Goal: Task Accomplishment & Management: Complete application form

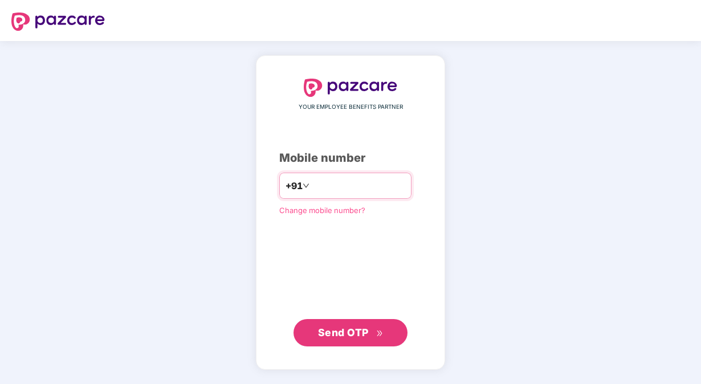
click at [337, 185] on input "number" at bounding box center [358, 186] width 93 height 18
click at [312, 184] on input "**********" at bounding box center [358, 186] width 93 height 18
type input "**********"
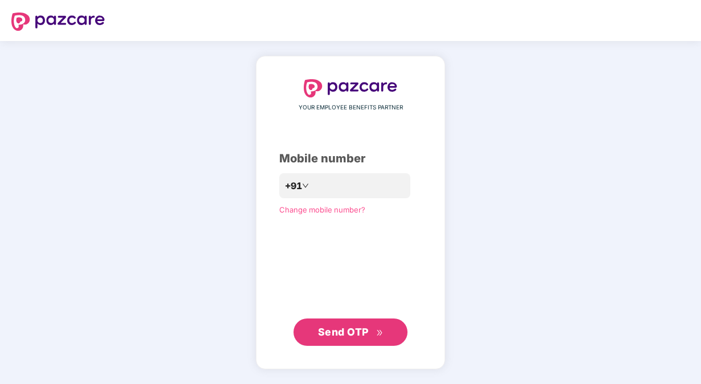
click at [364, 336] on span "Send OTP" at bounding box center [343, 332] width 51 height 12
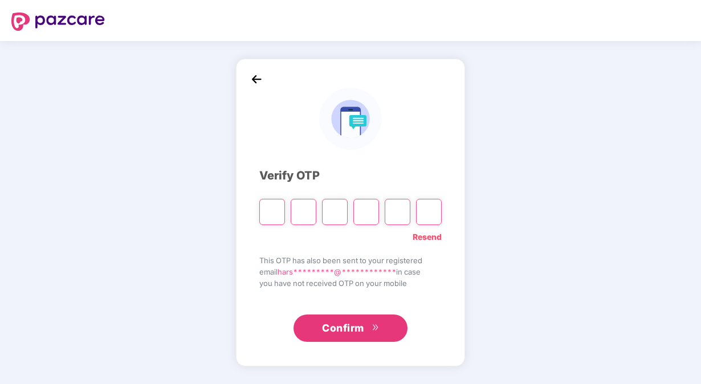
type input "*"
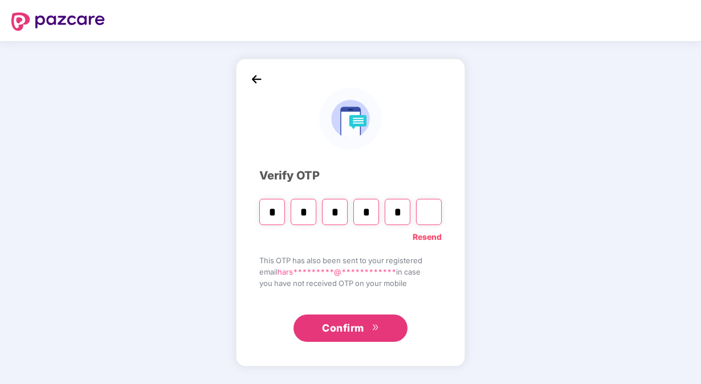
type input "*"
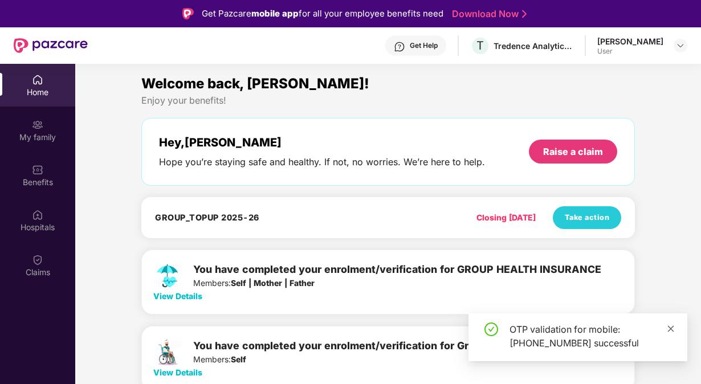
click at [670, 324] on link at bounding box center [671, 329] width 8 height 13
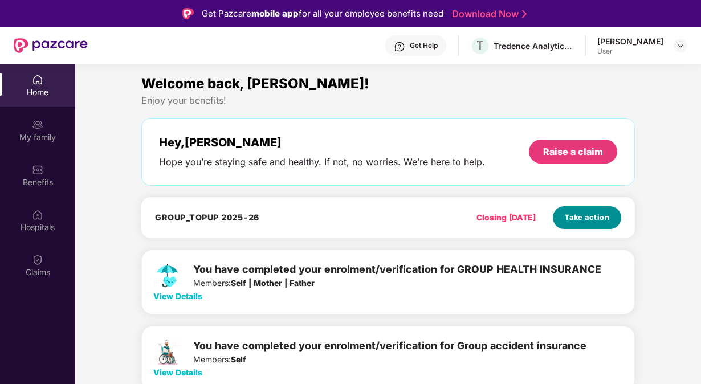
click at [581, 219] on span "Take action" at bounding box center [587, 217] width 45 height 11
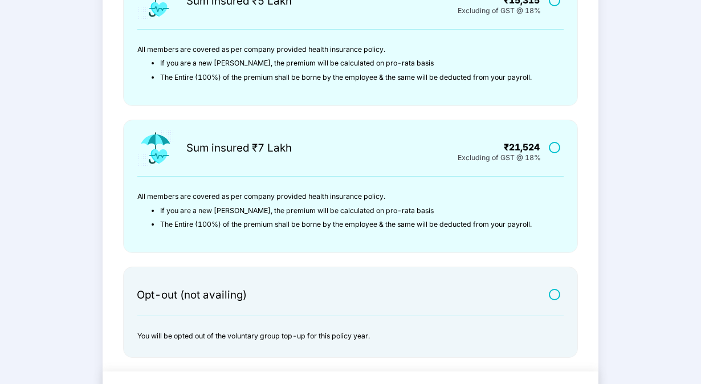
scroll to position [345, 0]
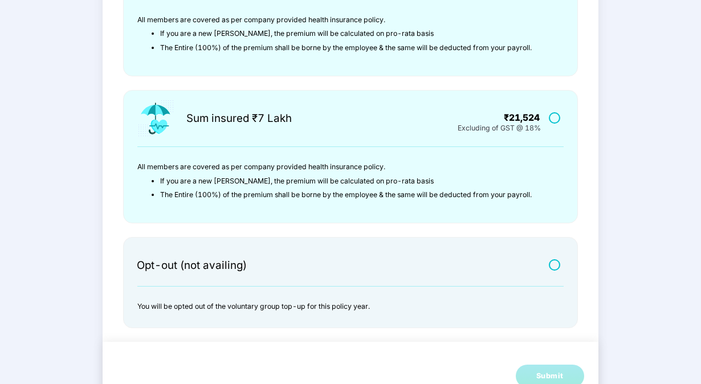
click at [554, 264] on label at bounding box center [556, 265] width 14 height 10
click at [559, 373] on div "Submit" at bounding box center [549, 376] width 27 height 11
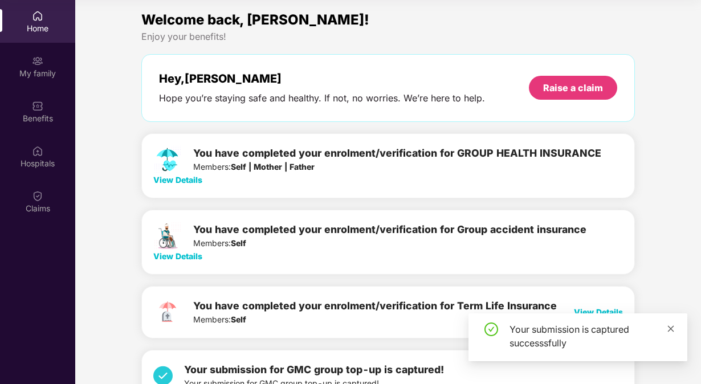
click at [671, 326] on icon "close" at bounding box center [671, 329] width 8 height 8
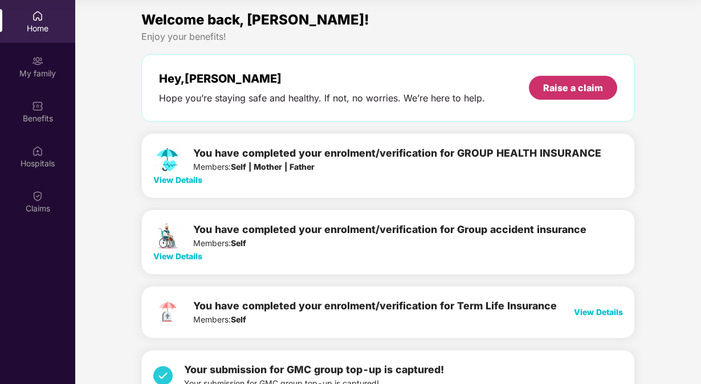
click at [547, 83] on div "Raise a claim" at bounding box center [573, 88] width 60 height 13
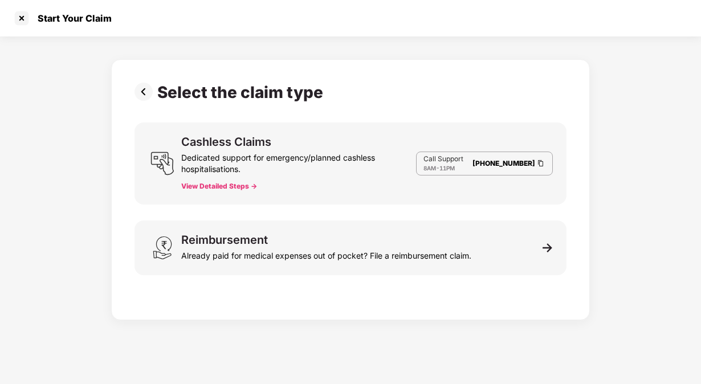
scroll to position [27, 0]
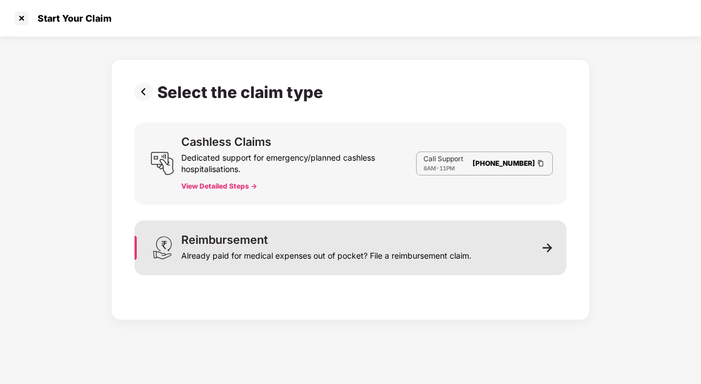
click at [242, 236] on div "Reimbursement" at bounding box center [224, 239] width 87 height 11
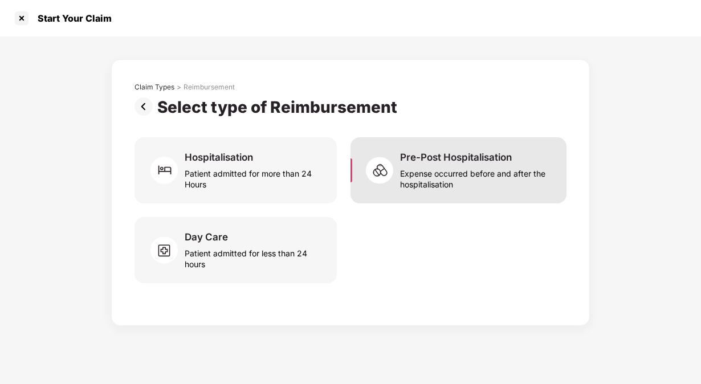
click at [399, 179] on img at bounding box center [383, 170] width 34 height 34
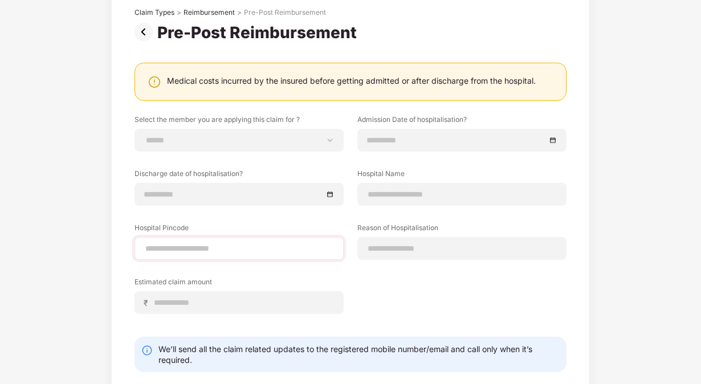
scroll to position [74, 0]
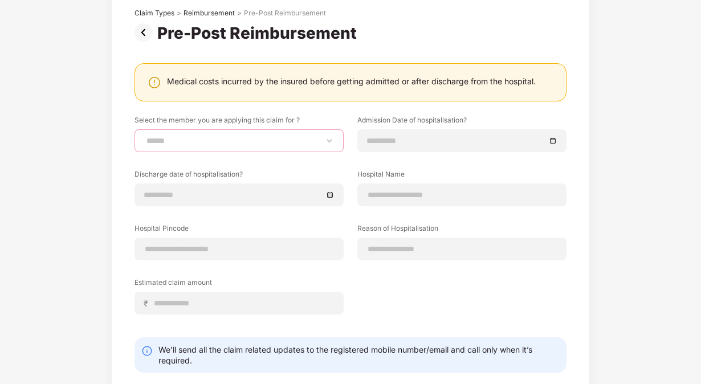
click at [242, 138] on select "**********" at bounding box center [239, 140] width 190 height 9
select select "**********"
click at [144, 136] on select "**********" at bounding box center [239, 140] width 190 height 9
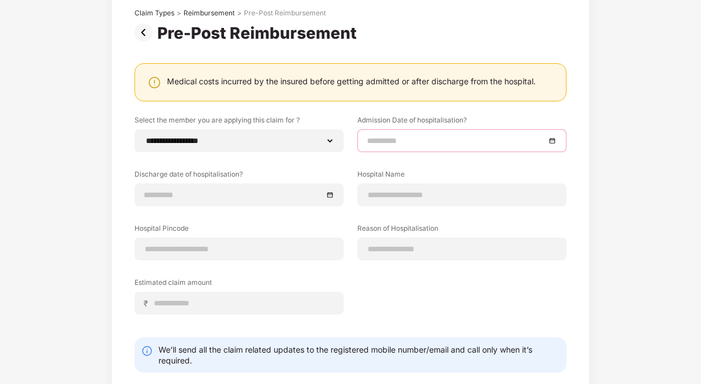
click at [393, 141] on input at bounding box center [456, 141] width 178 height 13
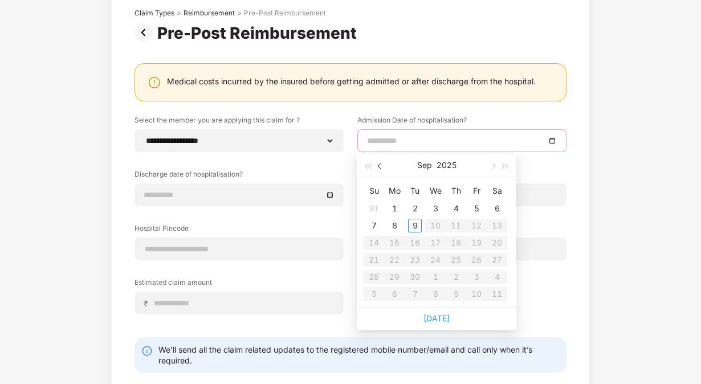
click at [378, 174] on button "button" at bounding box center [380, 165] width 13 height 23
type input "**********"
click at [438, 276] on div "27" at bounding box center [436, 277] width 14 height 14
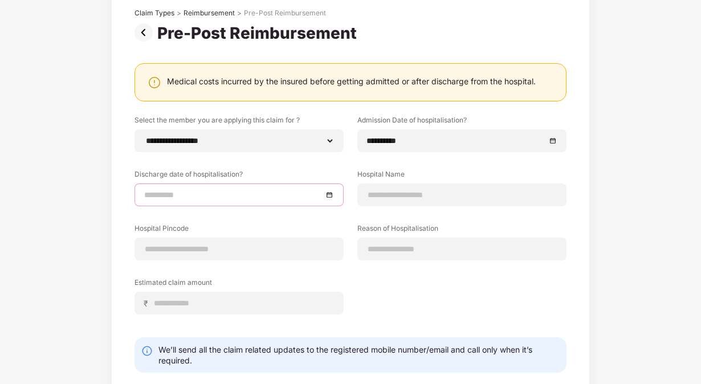
click at [200, 193] on input at bounding box center [233, 195] width 178 height 13
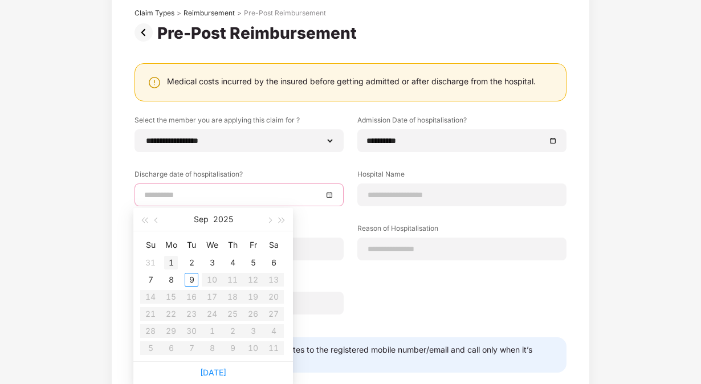
type input "**********"
click at [272, 225] on button "button" at bounding box center [269, 219] width 13 height 23
click at [158, 217] on button "button" at bounding box center [156, 219] width 13 height 23
click at [158, 222] on button "button" at bounding box center [156, 219] width 13 height 23
type input "**********"
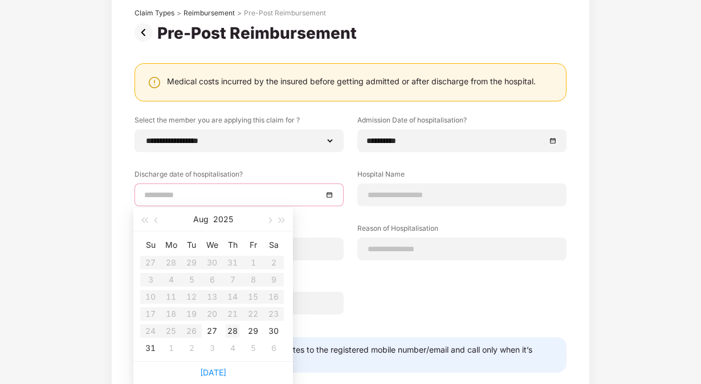
click at [235, 332] on div "28" at bounding box center [233, 331] width 14 height 14
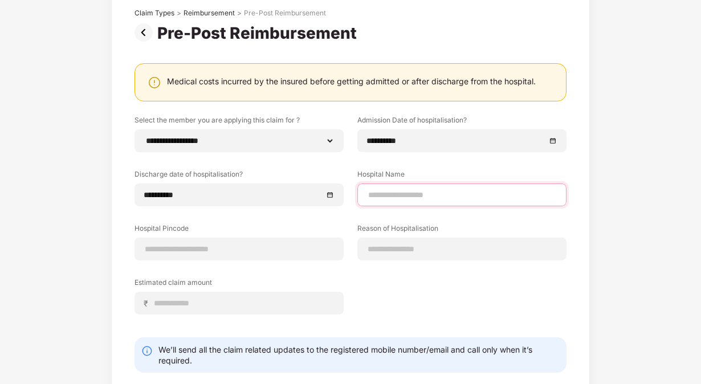
click at [450, 194] on input at bounding box center [462, 195] width 190 height 12
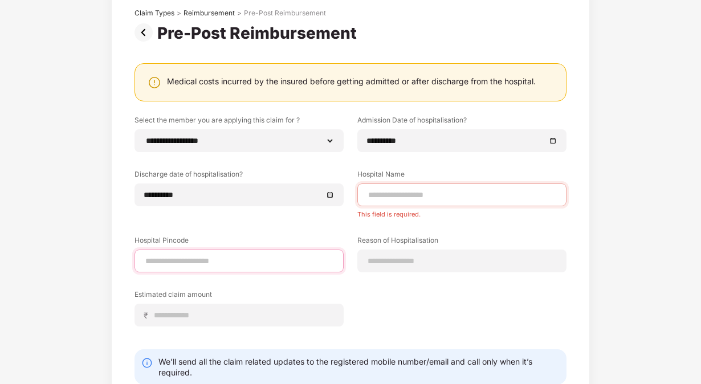
click at [261, 242] on div "Hospital Pincode" at bounding box center [239, 253] width 209 height 37
type input "******"
select select "*******"
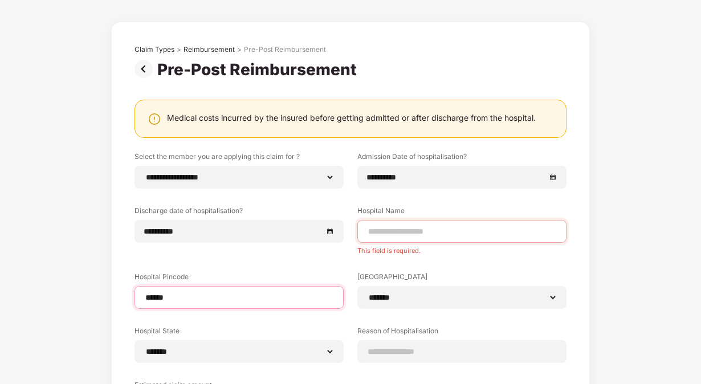
scroll to position [34, 0]
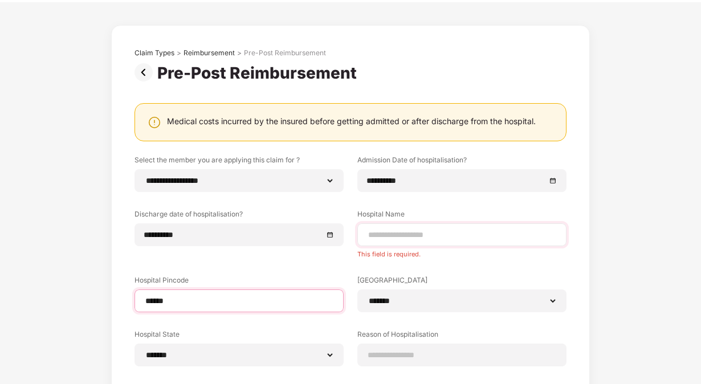
type input "******"
click at [383, 239] on input at bounding box center [462, 235] width 190 height 12
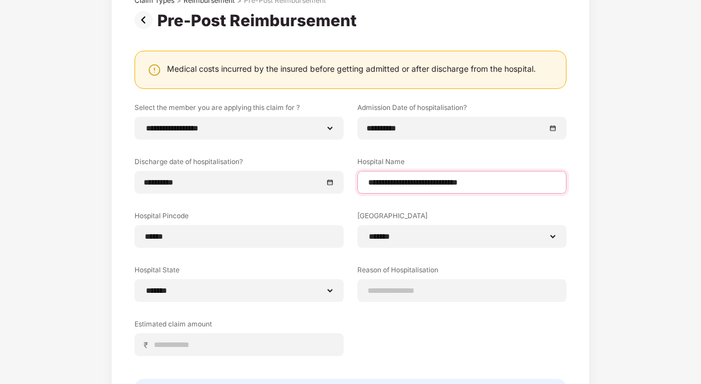
scroll to position [96, 0]
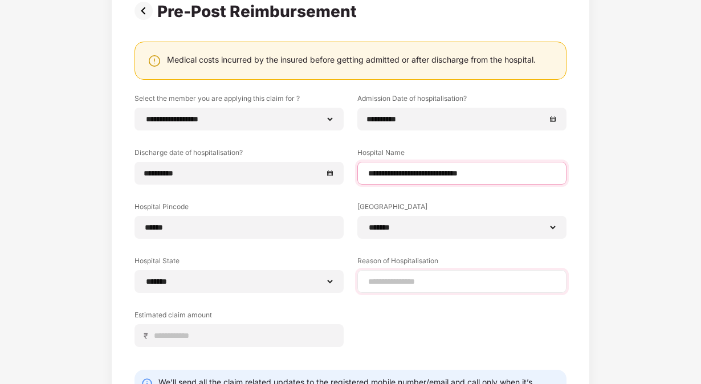
type input "**********"
click at [413, 272] on div at bounding box center [461, 281] width 209 height 23
click at [412, 286] on input at bounding box center [462, 282] width 190 height 12
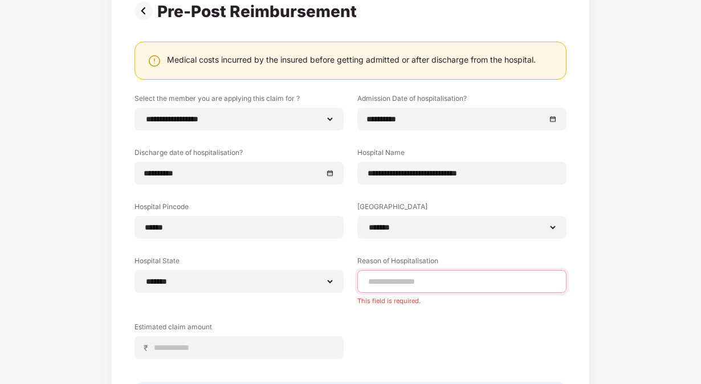
click at [446, 280] on input at bounding box center [462, 282] width 190 height 12
paste input "**********"
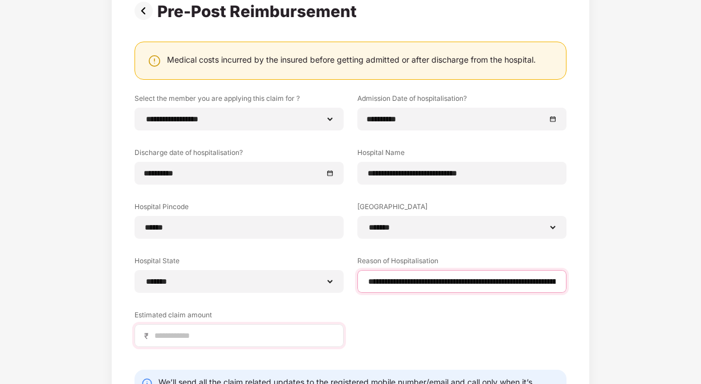
type input "**********"
click at [255, 333] on input at bounding box center [243, 336] width 181 height 12
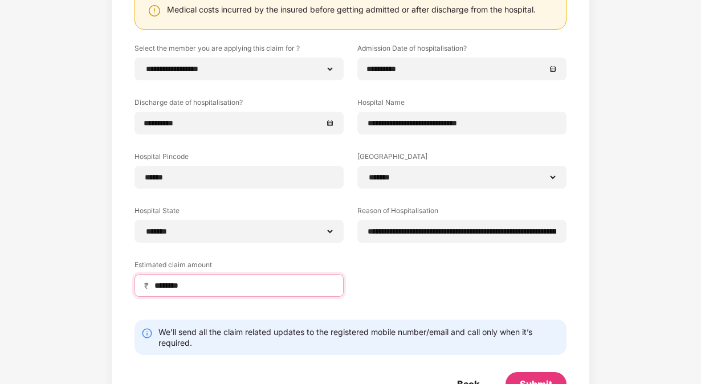
scroll to position [182, 0]
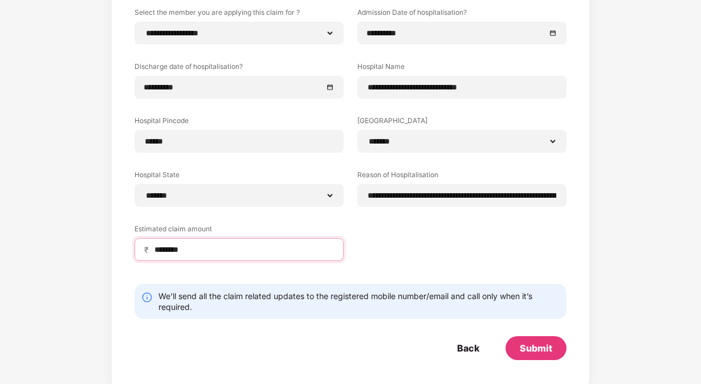
type input "********"
click at [333, 334] on form "**********" at bounding box center [351, 183] width 432 height 353
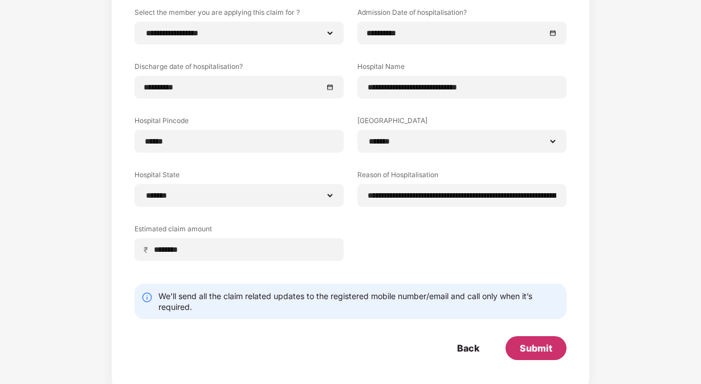
click at [536, 349] on div "Submit" at bounding box center [536, 348] width 32 height 13
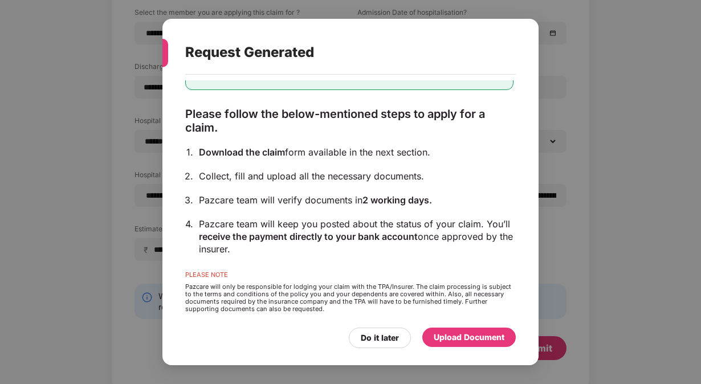
scroll to position [73, 0]
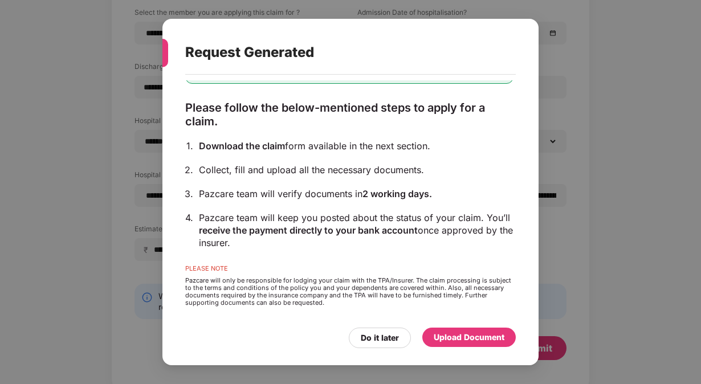
click at [453, 337] on div "Upload Document" at bounding box center [469, 337] width 71 height 13
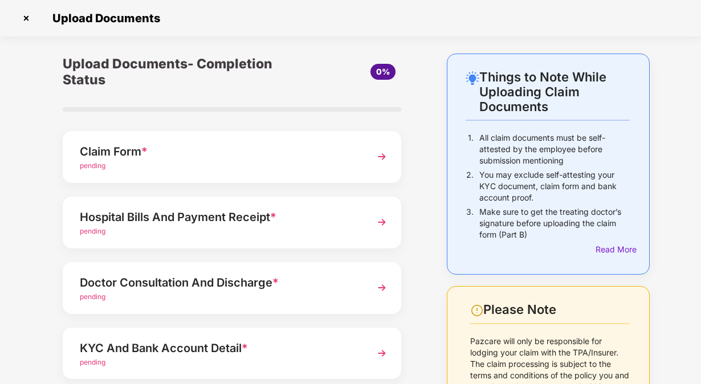
click at [306, 165] on div "pending" at bounding box center [219, 166] width 279 height 11
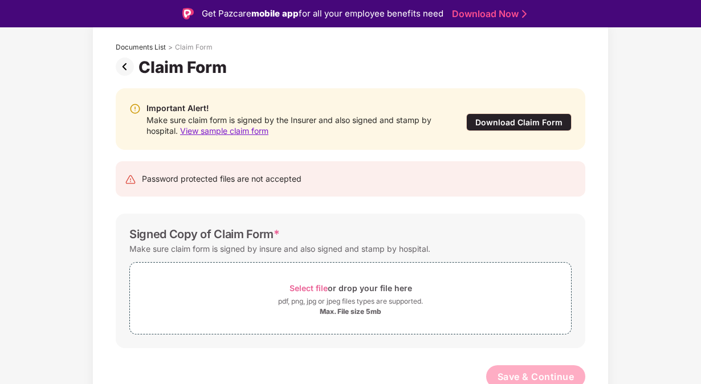
scroll to position [62, 0]
click at [213, 132] on span "View sample claim form" at bounding box center [224, 131] width 88 height 10
click at [508, 120] on div "Download Claim Form" at bounding box center [518, 122] width 105 height 18
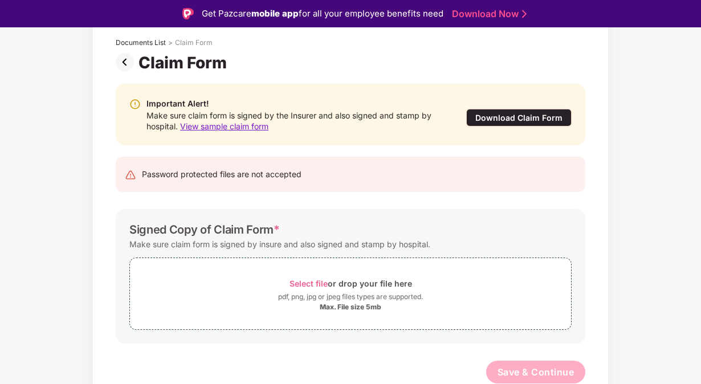
scroll to position [0, 0]
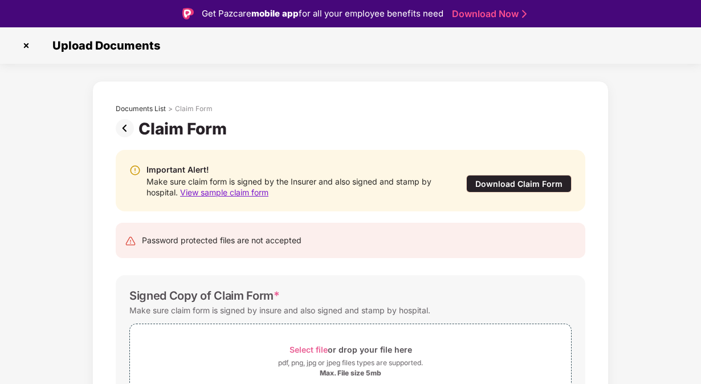
click at [123, 125] on img at bounding box center [127, 128] width 23 height 18
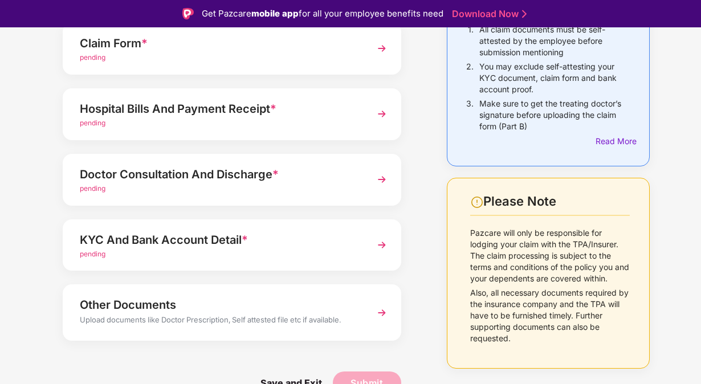
scroll to position [27, 0]
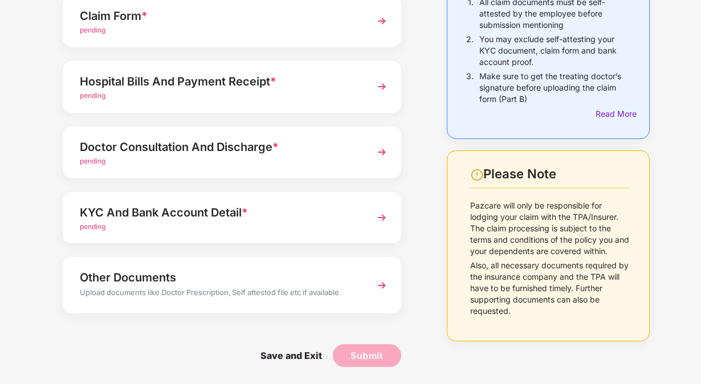
click at [246, 298] on div "Upload documents like Doctor Prescription, Self attested file etc if available." at bounding box center [219, 294] width 279 height 15
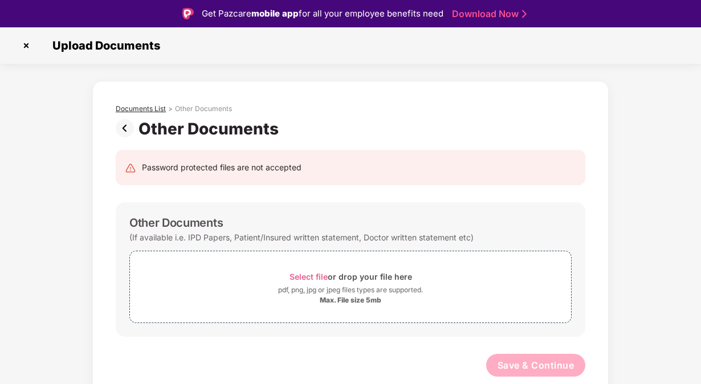
click at [141, 107] on div "Documents List > Other Documents Other Documents" at bounding box center [351, 112] width 504 height 51
click at [141, 107] on div "Documents List" at bounding box center [141, 108] width 50 height 9
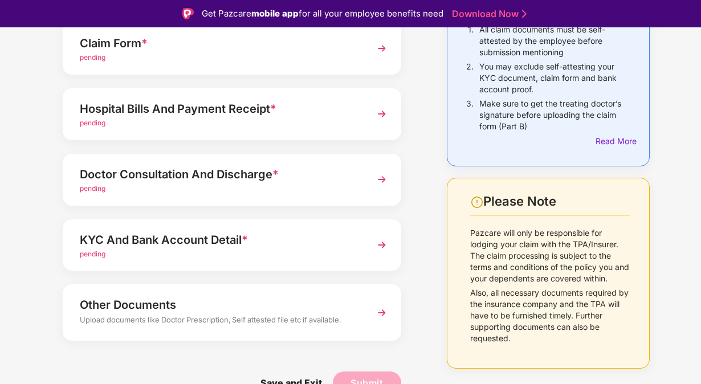
scroll to position [27, 0]
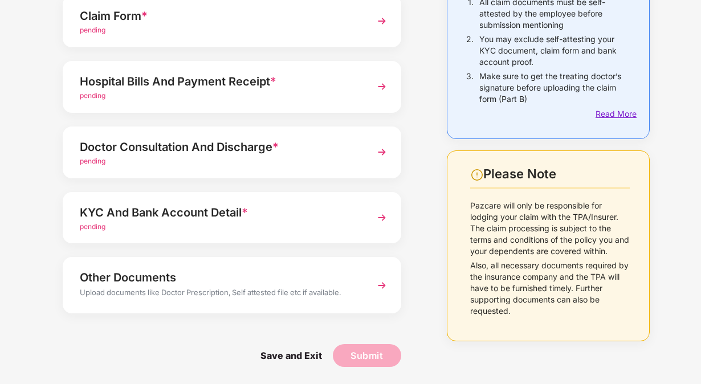
click at [608, 119] on div "Read More" at bounding box center [613, 114] width 34 height 13
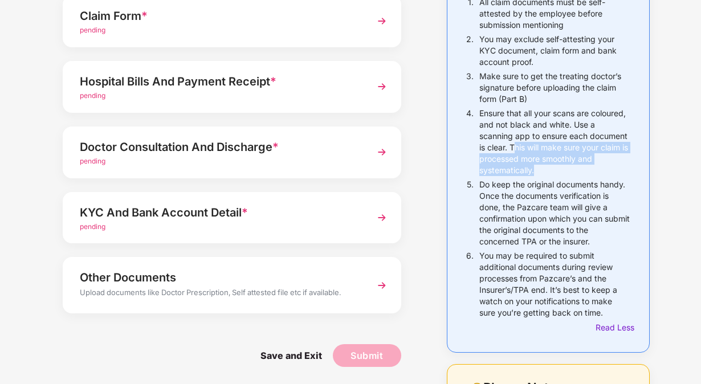
drag, startPoint x: 513, startPoint y: 149, endPoint x: 564, endPoint y: 165, distance: 53.7
click at [564, 165] on p "Ensure that all your scans are coloured, and not black and white. Use a scannin…" at bounding box center [554, 142] width 150 height 68
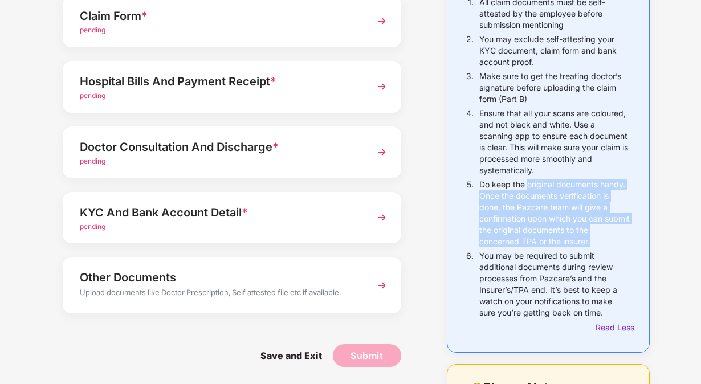
drag, startPoint x: 564, startPoint y: 165, endPoint x: 594, endPoint y: 237, distance: 77.7
click at [594, 237] on p "Do keep the original documents handy. Once the documents verification is done, …" at bounding box center [554, 213] width 150 height 68
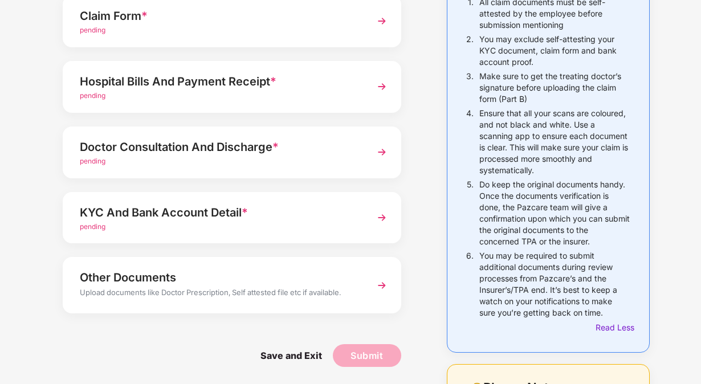
drag, startPoint x: 594, startPoint y: 237, endPoint x: 541, endPoint y: 270, distance: 62.5
click at [541, 270] on p "You may be required to submit additional documents during review processes from…" at bounding box center [554, 284] width 150 height 68
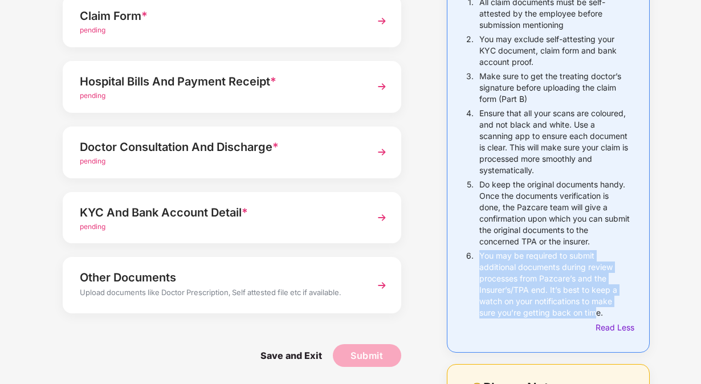
drag, startPoint x: 481, startPoint y: 256, endPoint x: 593, endPoint y: 310, distance: 125.2
click at [593, 310] on p "You may be required to submit additional documents during review processes from…" at bounding box center [554, 284] width 150 height 68
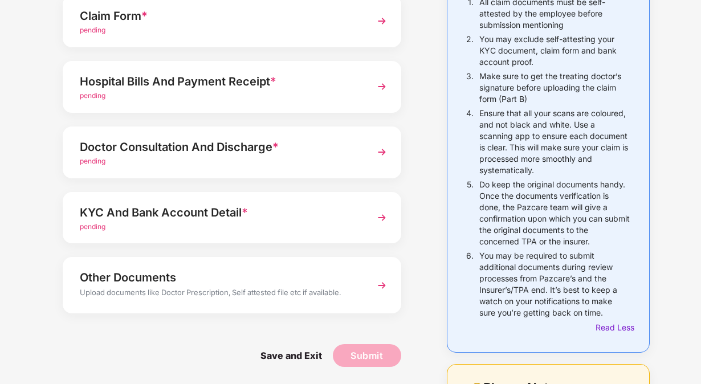
click at [473, 230] on div "5." at bounding box center [473, 214] width 14 height 71
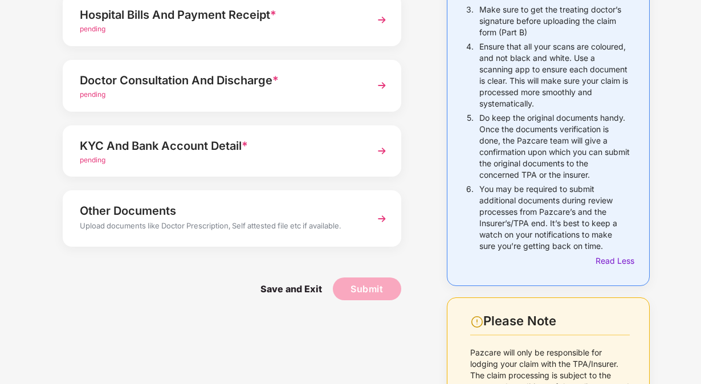
scroll to position [207, 0]
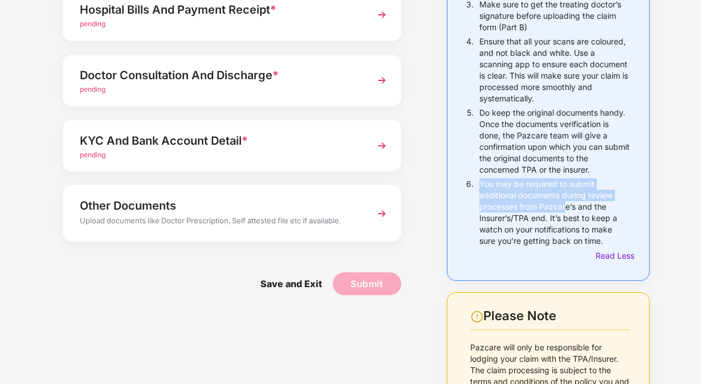
drag, startPoint x: 481, startPoint y: 182, endPoint x: 563, endPoint y: 209, distance: 86.7
click at [563, 209] on p "You may be required to submit additional documents during review processes from…" at bounding box center [554, 212] width 150 height 68
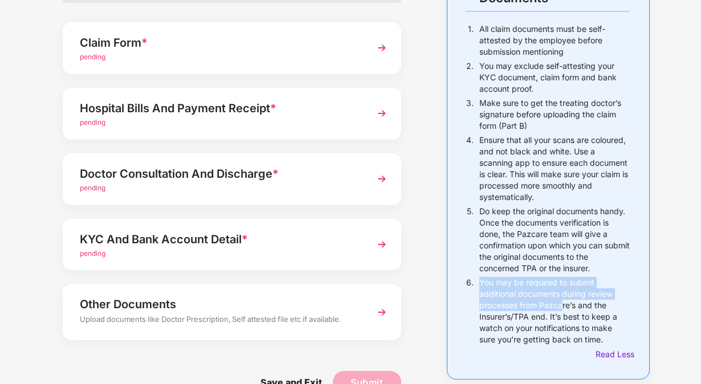
scroll to position [108, 0]
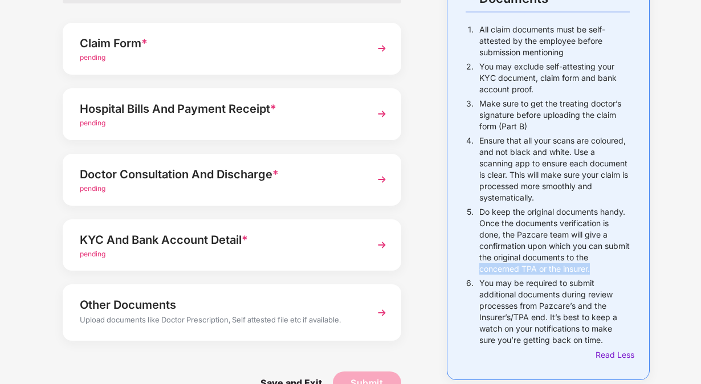
drag, startPoint x: 479, startPoint y: 267, endPoint x: 633, endPoint y: 266, distance: 154.5
click at [633, 266] on div "Things to Note While Uploading Claim Documents 1. All claim documents must be s…" at bounding box center [548, 162] width 203 height 435
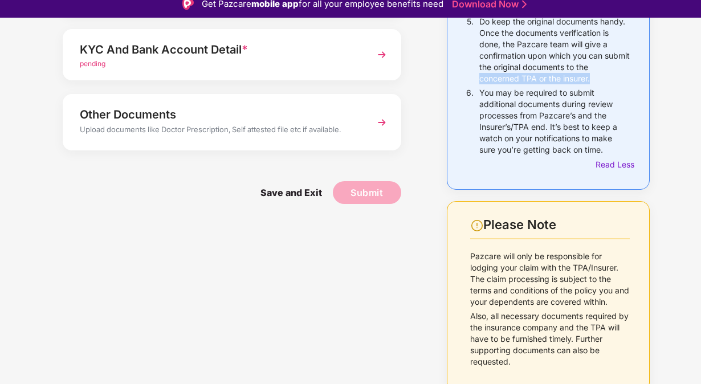
scroll to position [27, 0]
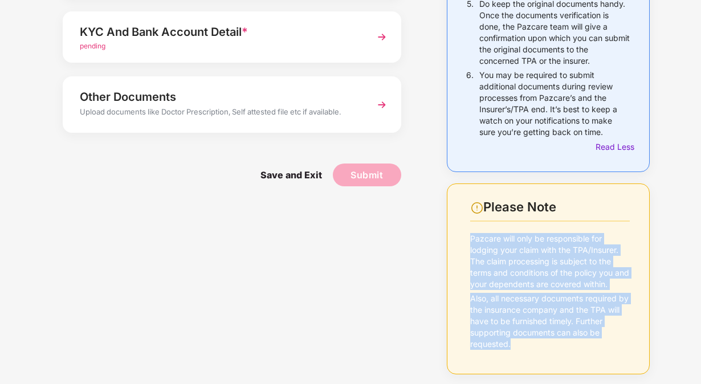
drag, startPoint x: 465, startPoint y: 237, endPoint x: 547, endPoint y: 356, distance: 144.5
click at [547, 356] on div "Please Note Pazcare will only be responsible for lodging your claim with the TP…" at bounding box center [548, 279] width 203 height 191
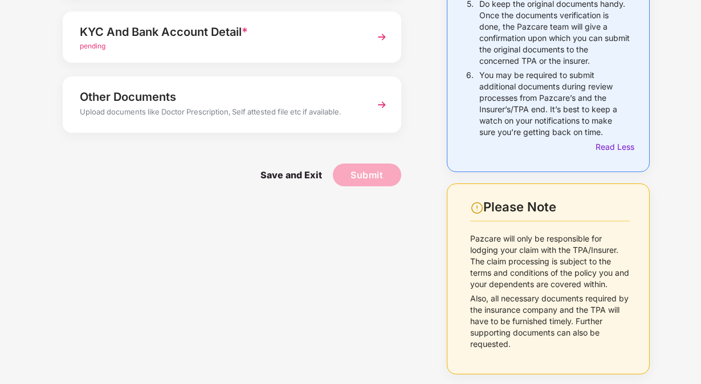
click at [365, 308] on div "Upload Documents- Completion Status 0% Claim Form * pending Hospital Bills And …" at bounding box center [232, 61] width 396 height 649
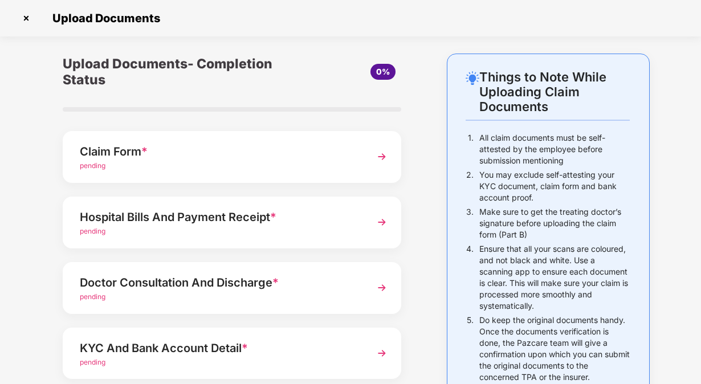
scroll to position [83, 0]
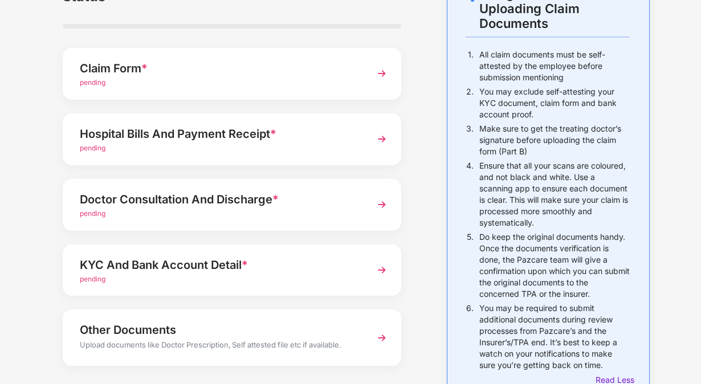
click at [272, 140] on span "*" at bounding box center [273, 134] width 6 height 14
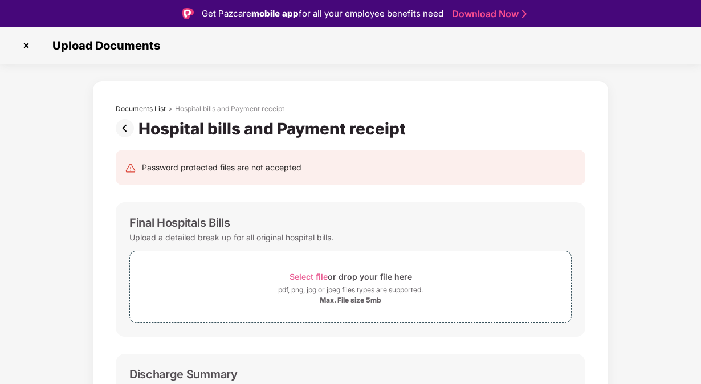
click at [128, 124] on img at bounding box center [127, 128] width 23 height 18
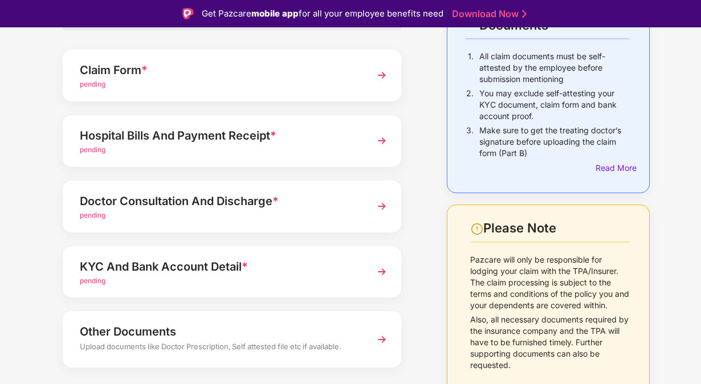
scroll to position [109, 0]
click at [212, 219] on div "pending" at bounding box center [219, 215] width 279 height 11
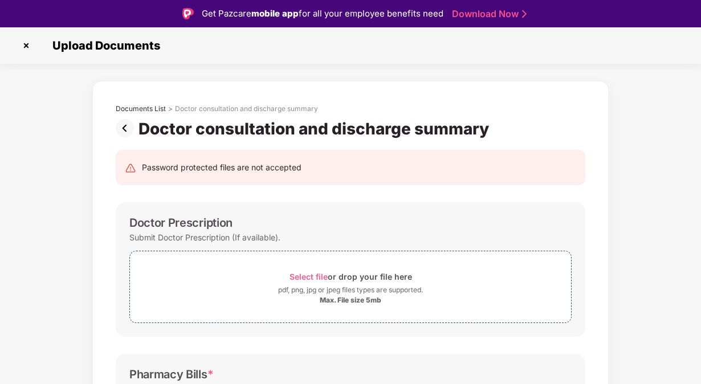
click at [123, 130] on img at bounding box center [127, 128] width 23 height 18
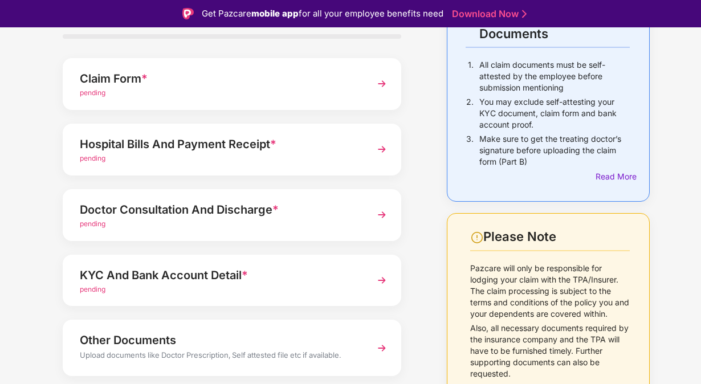
scroll to position [100, 0]
click at [231, 140] on div "Hospital Bills And Payment Receipt *" at bounding box center [219, 145] width 279 height 18
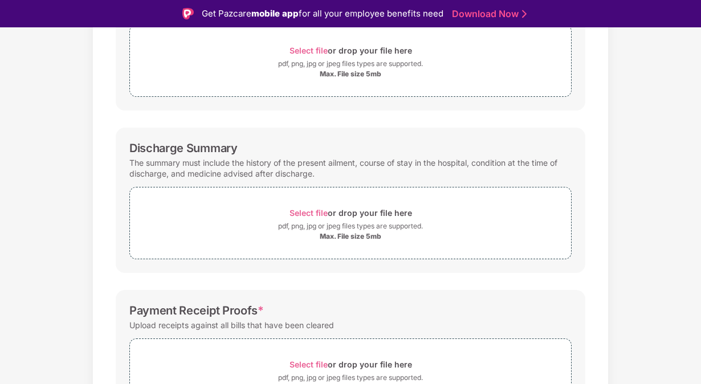
scroll to position [226, 0]
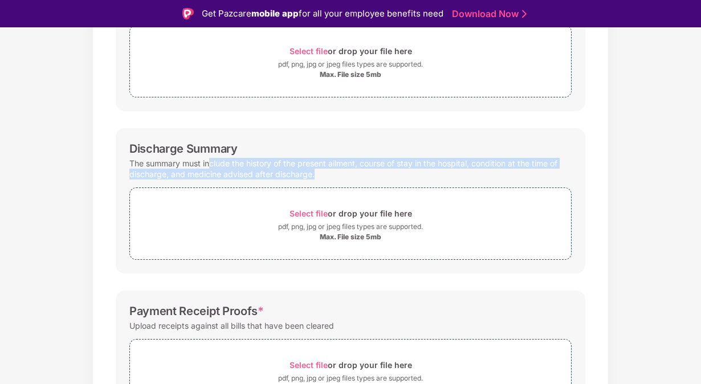
drag, startPoint x: 210, startPoint y: 162, endPoint x: 339, endPoint y: 171, distance: 128.6
click at [339, 171] on div "The summary must include the history of the present ailment, course of stay in …" at bounding box center [350, 169] width 442 height 26
drag, startPoint x: 339, startPoint y: 171, endPoint x: 304, endPoint y: 172, distance: 34.2
click at [304, 172] on div "The summary must include the history of the present ailment, course of stay in …" at bounding box center [350, 169] width 442 height 26
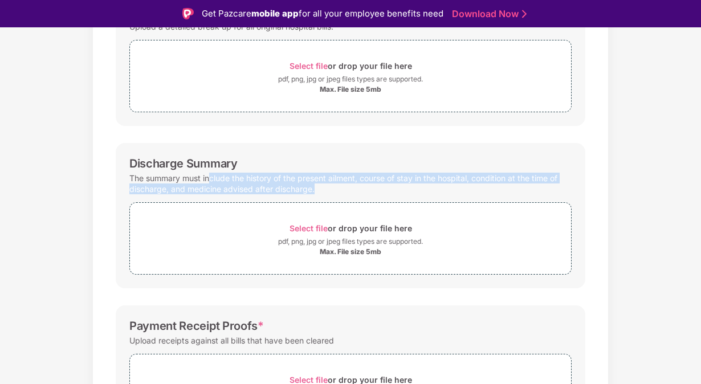
scroll to position [260, 0]
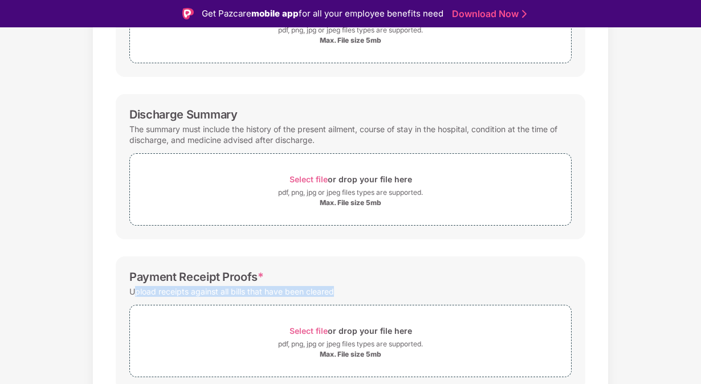
drag, startPoint x: 132, startPoint y: 289, endPoint x: 337, endPoint y: 292, distance: 205.2
click at [337, 292] on div "Upload receipts against all bills that have been cleared" at bounding box center [350, 291] width 442 height 15
drag, startPoint x: 337, startPoint y: 292, endPoint x: 381, endPoint y: 302, distance: 45.1
click at [381, 302] on div "Select file or drop your file here pdf, png, jpg or jpeg files types are suppor…" at bounding box center [350, 338] width 442 height 78
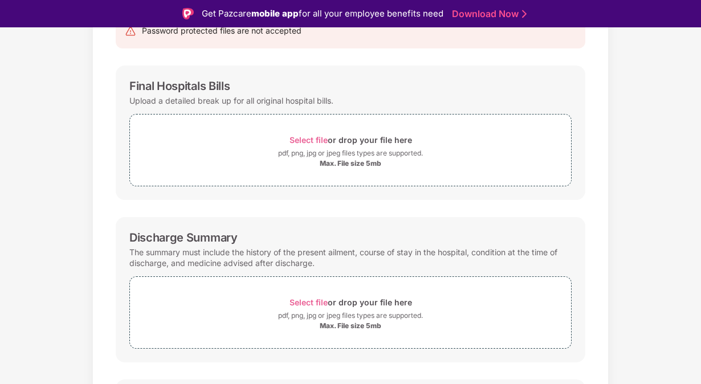
scroll to position [0, 0]
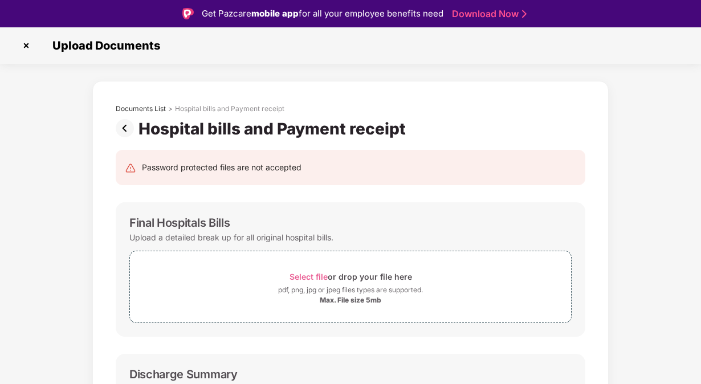
click at [124, 125] on img at bounding box center [127, 128] width 23 height 18
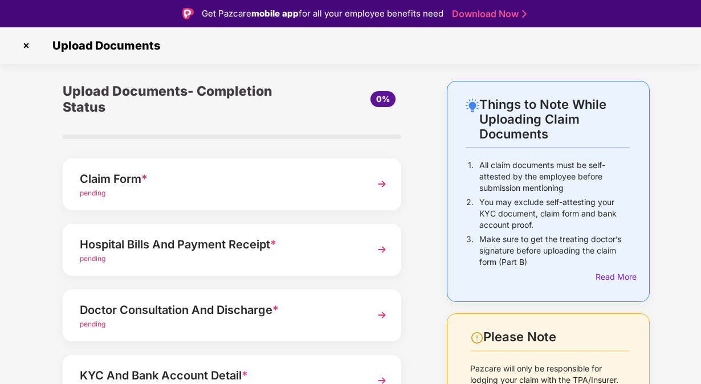
click at [214, 253] on div "Hospital Bills And Payment Receipt *" at bounding box center [219, 244] width 279 height 18
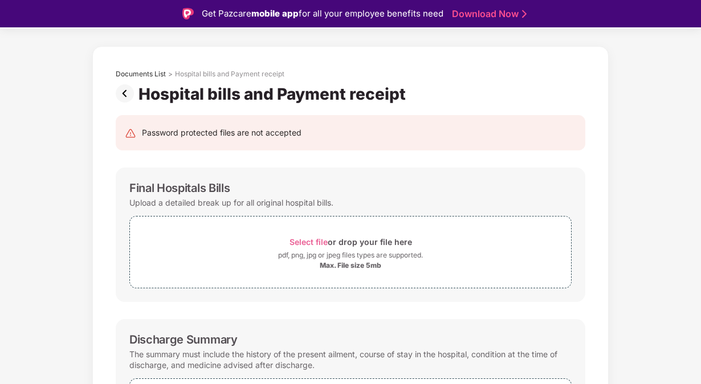
scroll to position [35, 0]
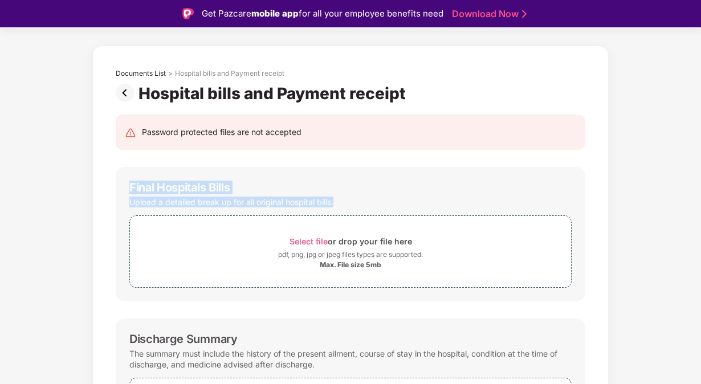
drag, startPoint x: 130, startPoint y: 187, endPoint x: 359, endPoint y: 200, distance: 229.5
click at [359, 200] on div "Final Hospitals Bills Upload a detailed break up for all original hospital bill…" at bounding box center [351, 234] width 470 height 135
drag, startPoint x: 359, startPoint y: 200, endPoint x: 316, endPoint y: 192, distance: 44.1
click at [316, 192] on div "Final Hospitals Bills" at bounding box center [350, 188] width 442 height 14
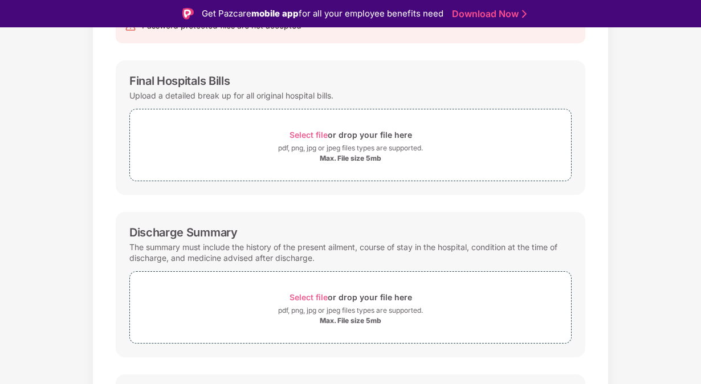
click at [129, 230] on div "Discharge Summary" at bounding box center [183, 233] width 108 height 14
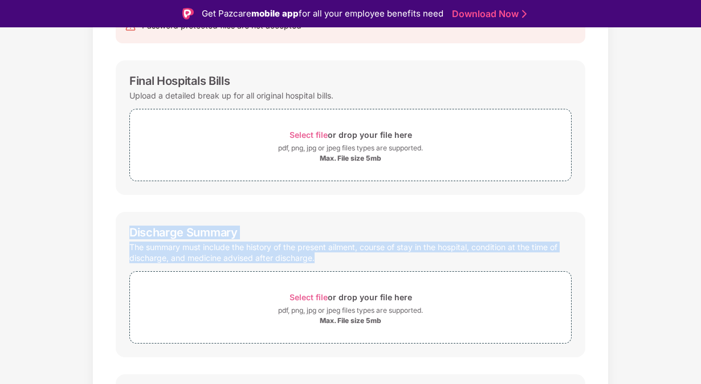
drag, startPoint x: 129, startPoint y: 230, endPoint x: 320, endPoint y: 262, distance: 194.1
click at [320, 262] on div "Discharge Summary The summary must include the history of the present ailment, …" at bounding box center [351, 284] width 470 height 145
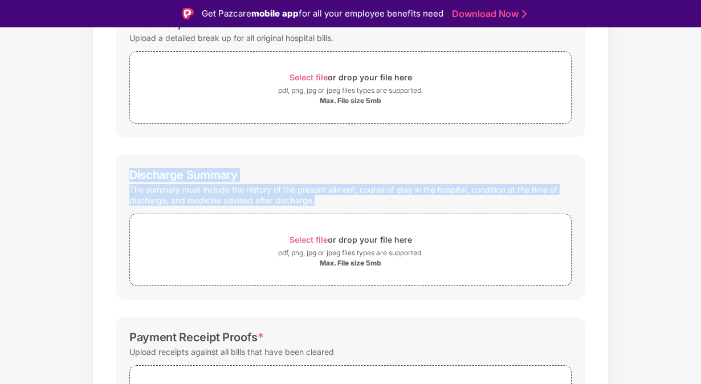
scroll to position [307, 0]
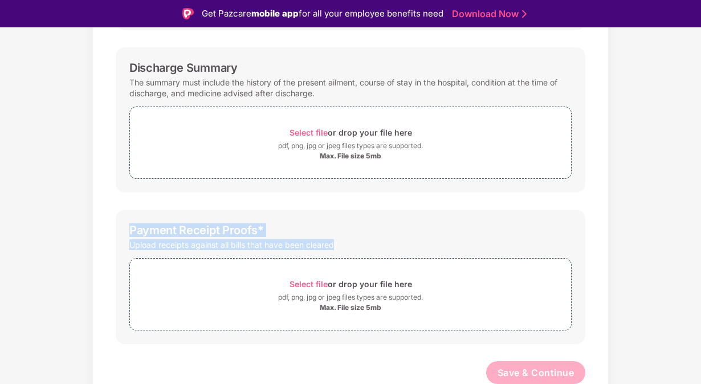
drag, startPoint x: 344, startPoint y: 245, endPoint x: 115, endPoint y: 230, distance: 230.2
click at [116, 230] on div "Payment Receipt Proofs * Upload receipts against all bills that have been clear…" at bounding box center [351, 277] width 470 height 135
click at [317, 229] on div "Payment Receipt Proofs *" at bounding box center [350, 230] width 442 height 14
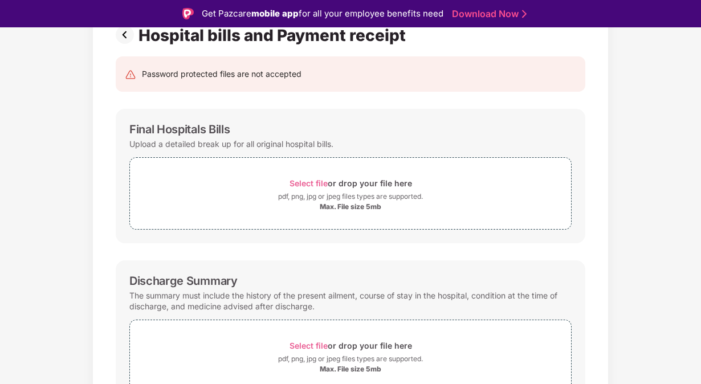
scroll to position [76, 0]
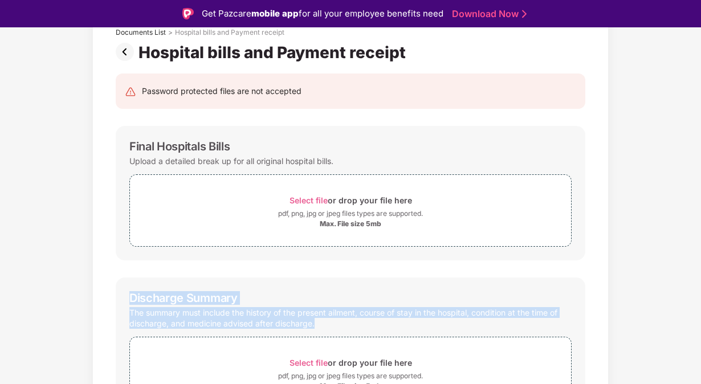
drag, startPoint x: 317, startPoint y: 320, endPoint x: 122, endPoint y: 281, distance: 198.8
click at [122, 281] on div "Discharge Summary The summary must include the history of the present ailment, …" at bounding box center [351, 350] width 470 height 145
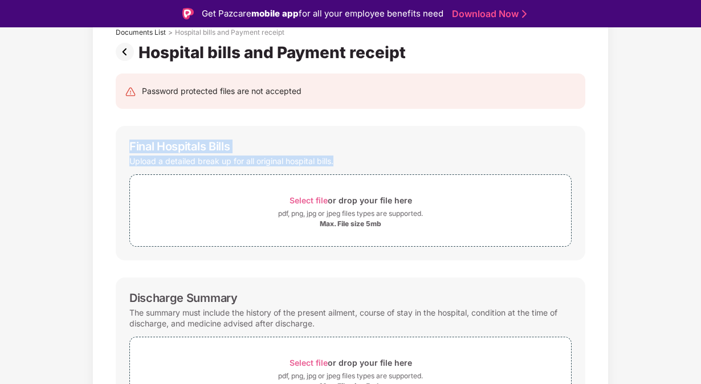
drag, startPoint x: 353, startPoint y: 164, endPoint x: 124, endPoint y: 135, distance: 231.5
click at [124, 135] on div "Final Hospitals Bills Upload a detailed break up for all original hospital bill…" at bounding box center [351, 193] width 470 height 135
click at [380, 156] on div "Upload a detailed break up for all original hospital bills." at bounding box center [350, 160] width 442 height 15
drag, startPoint x: 359, startPoint y: 167, endPoint x: 130, endPoint y: 145, distance: 230.2
click at [130, 145] on div "Final Hospitals Bills Upload a detailed break up for all original hospital bill…" at bounding box center [351, 193] width 470 height 135
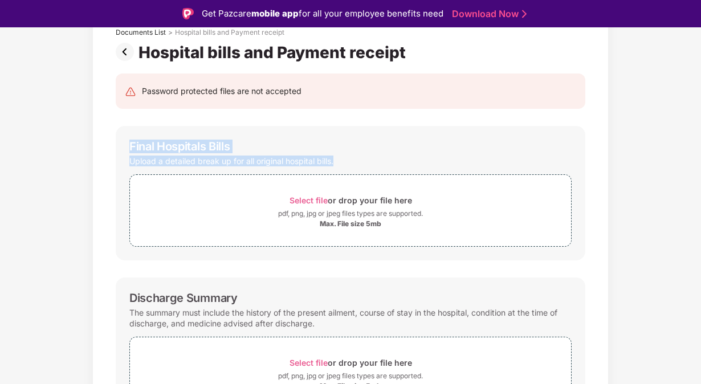
click at [397, 167] on div "Upload a detailed break up for all original hospital bills." at bounding box center [350, 160] width 442 height 15
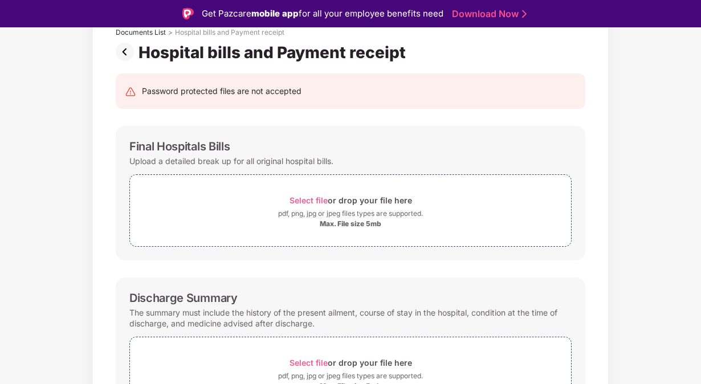
scroll to position [0, 0]
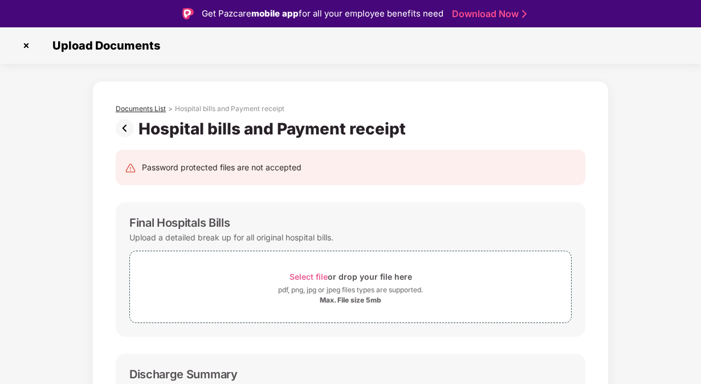
click at [148, 107] on div "Documents List" at bounding box center [141, 108] width 50 height 9
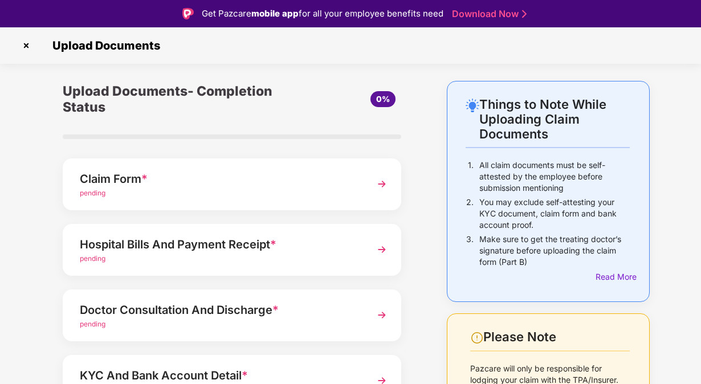
click at [33, 48] on img at bounding box center [26, 45] width 18 height 18
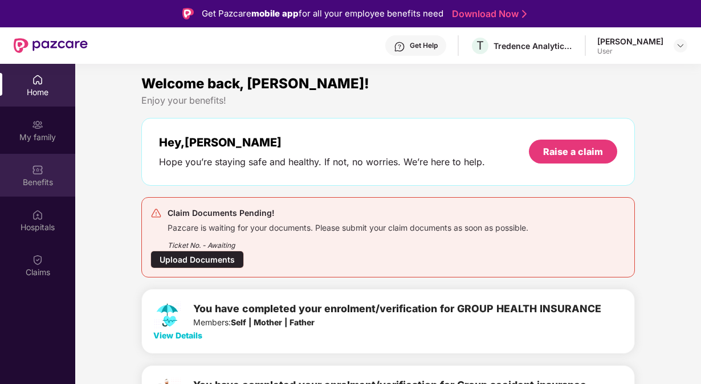
click at [21, 183] on div "Benefits" at bounding box center [37, 182] width 75 height 11
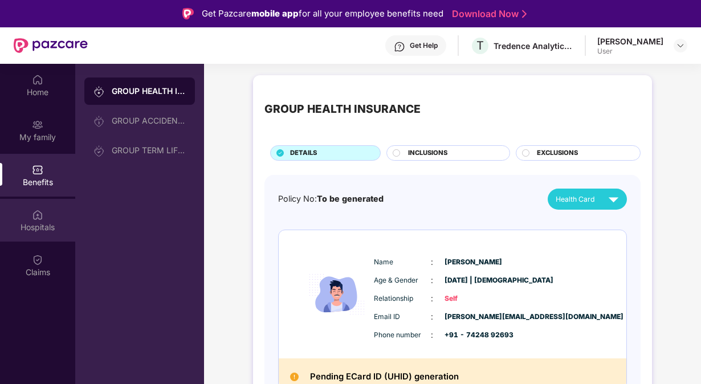
click at [44, 215] on div "Hospitals" at bounding box center [37, 220] width 75 height 43
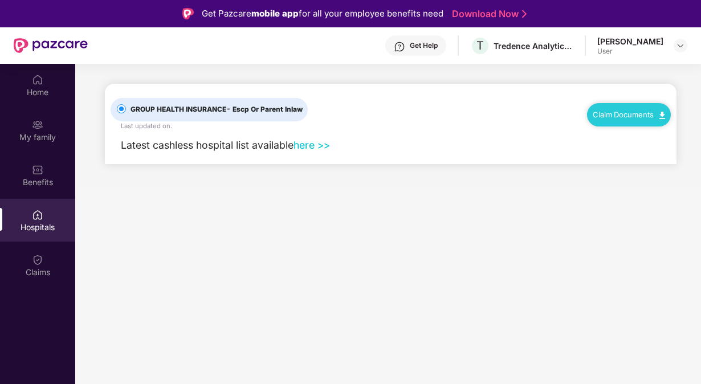
click at [317, 146] on link "here >>" at bounding box center [312, 145] width 36 height 12
click at [57, 91] on div "Home" at bounding box center [37, 92] width 75 height 11
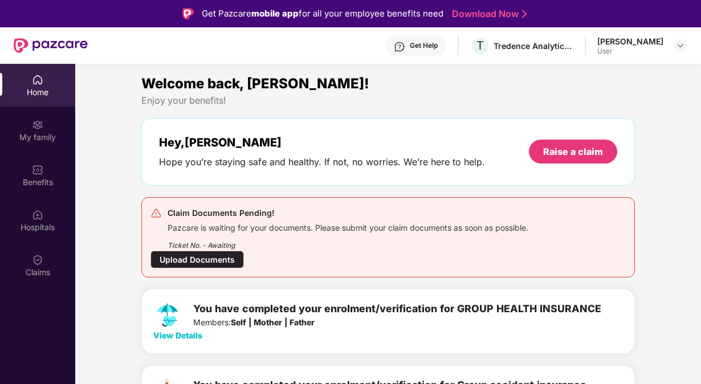
click at [412, 243] on div "Ticket No. - Awaiting" at bounding box center [348, 242] width 361 height 18
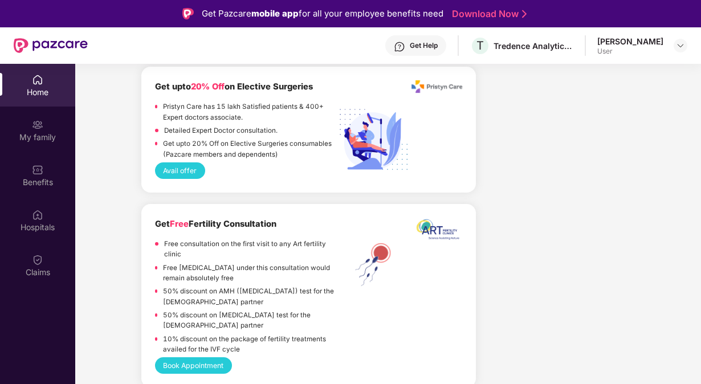
scroll to position [2086, 0]
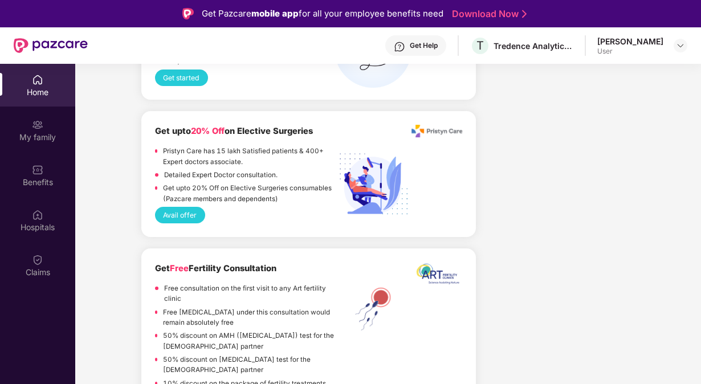
click at [176, 222] on button "Avail offer" at bounding box center [180, 215] width 50 height 17
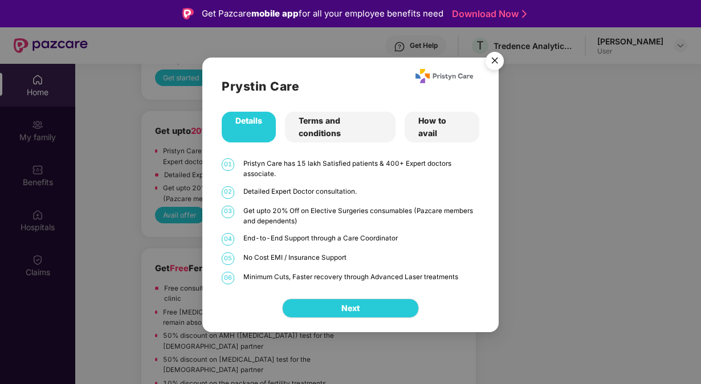
click at [496, 56] on img "Close" at bounding box center [495, 63] width 32 height 32
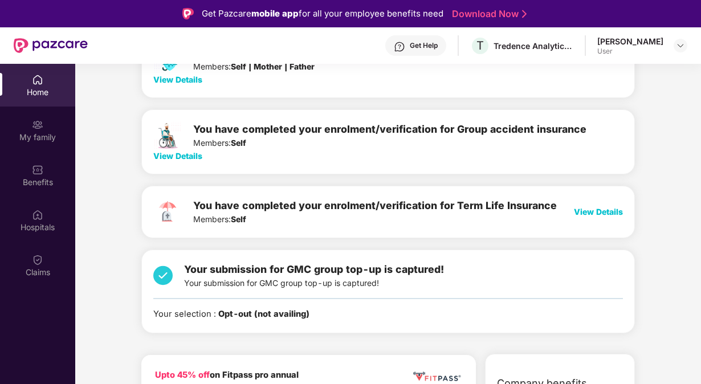
scroll to position [0, 0]
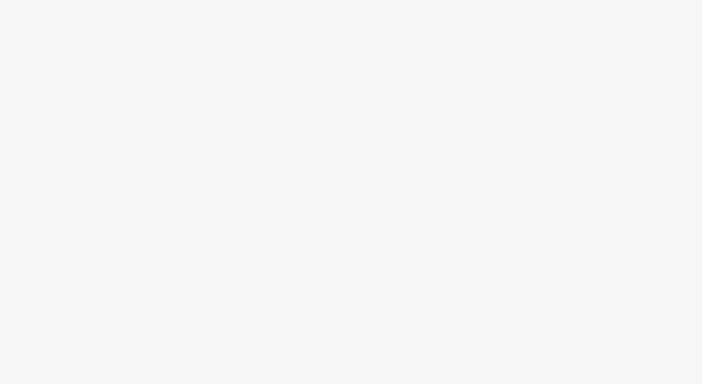
click at [667, 304] on html at bounding box center [351, 192] width 702 height 384
